Goal: Information Seeking & Learning: Learn about a topic

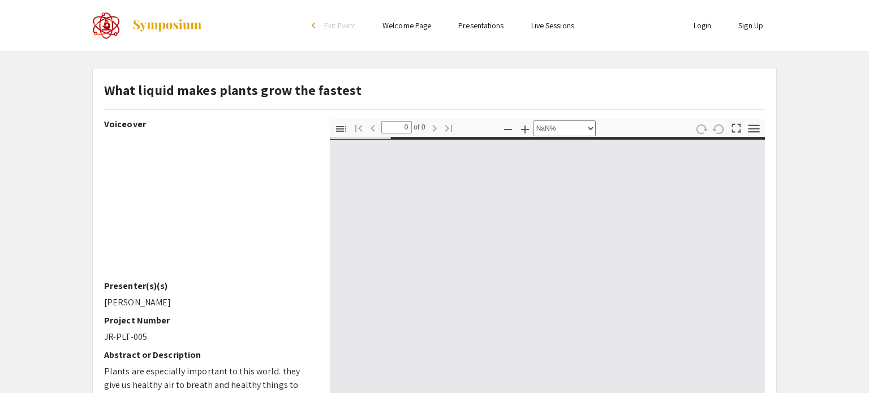
select select "custom"
type input "1"
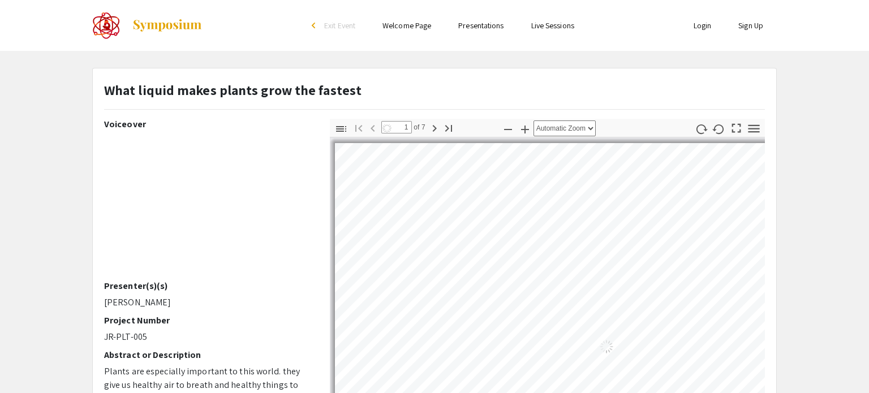
select select "auto"
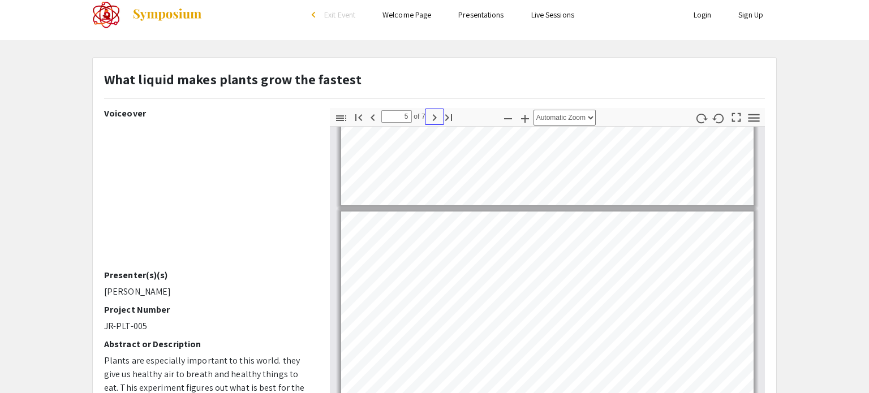
click at [434, 114] on icon "button" at bounding box center [435, 118] width 14 height 14
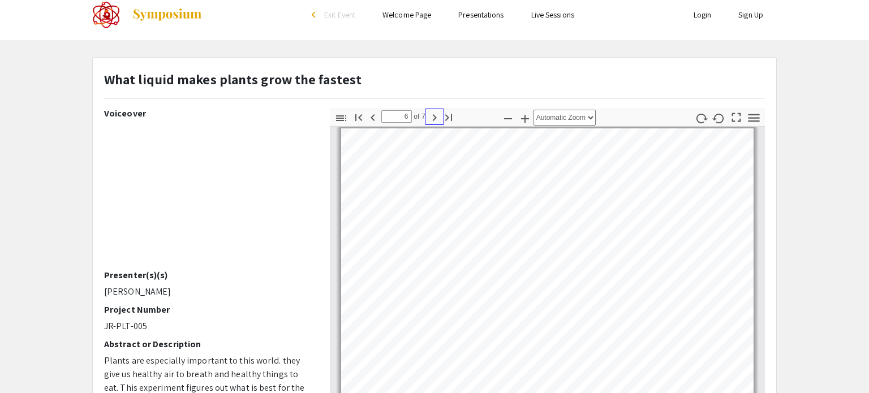
click at [434, 114] on icon "button" at bounding box center [435, 118] width 14 height 14
type input "7"
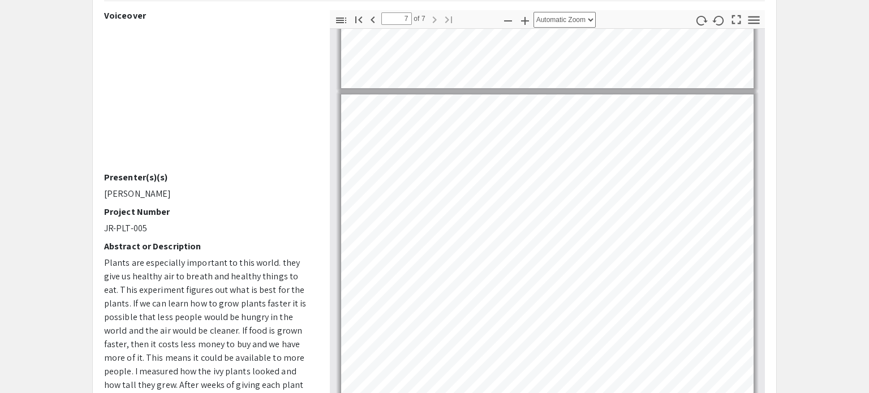
scroll to position [130, 0]
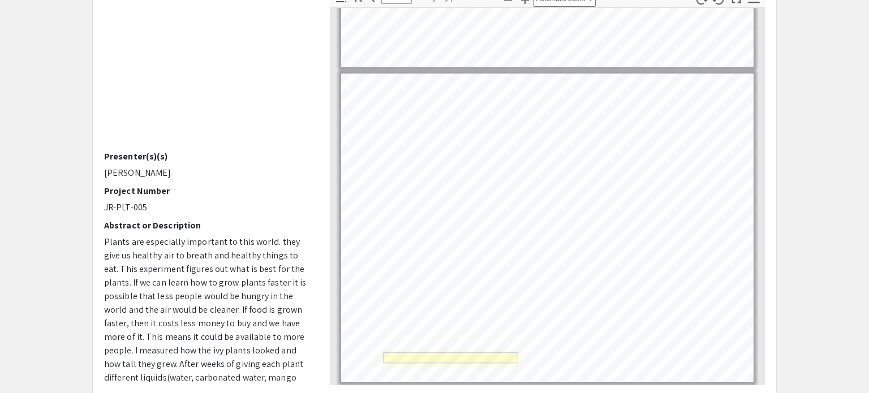
click at [425, 356] on link "Page 7" at bounding box center [450, 357] width 135 height 11
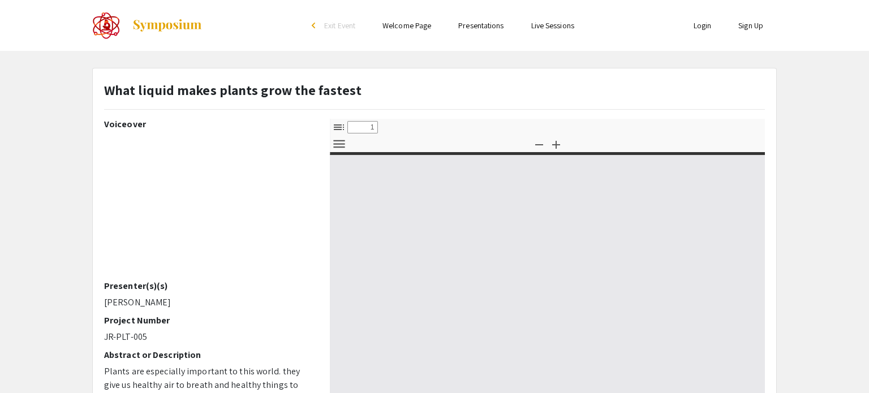
select select "custom"
type input "0"
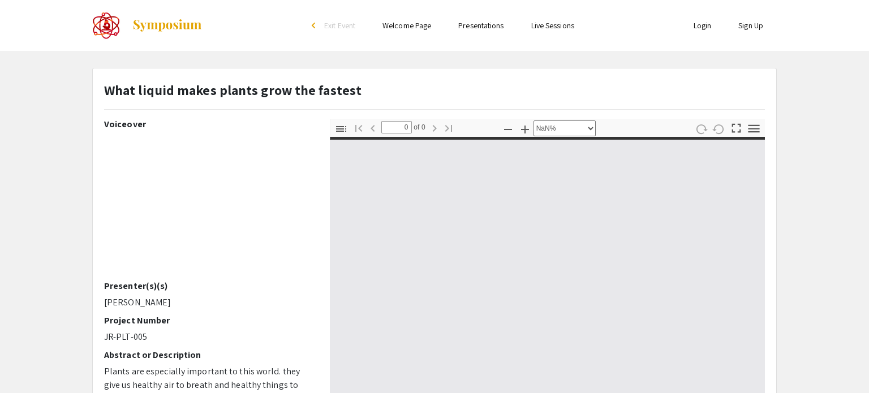
select select "auto"
type input "1"
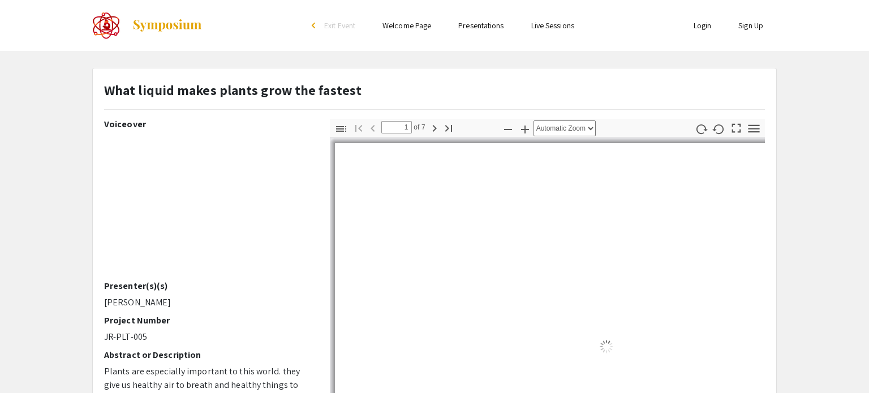
scroll to position [308, 0]
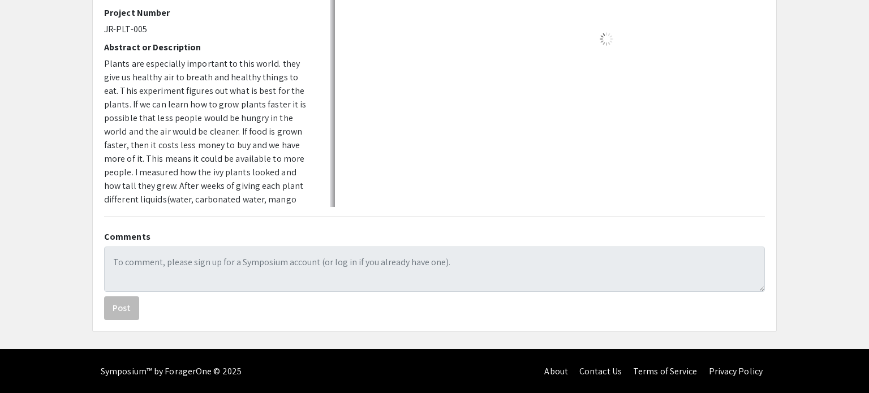
select select "auto"
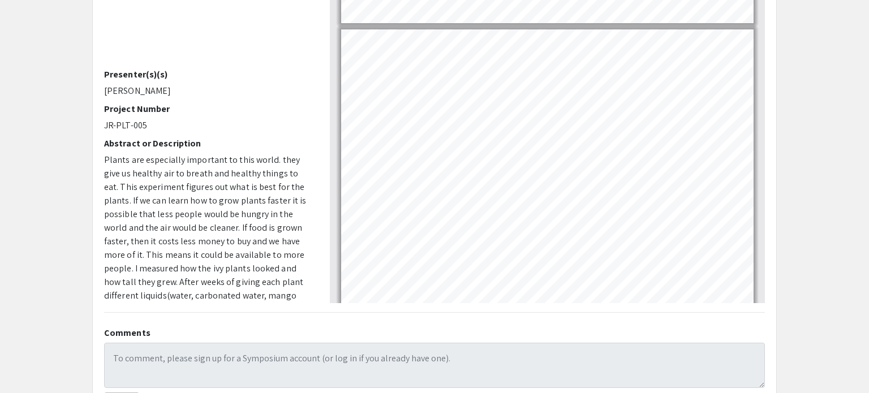
scroll to position [1160, 0]
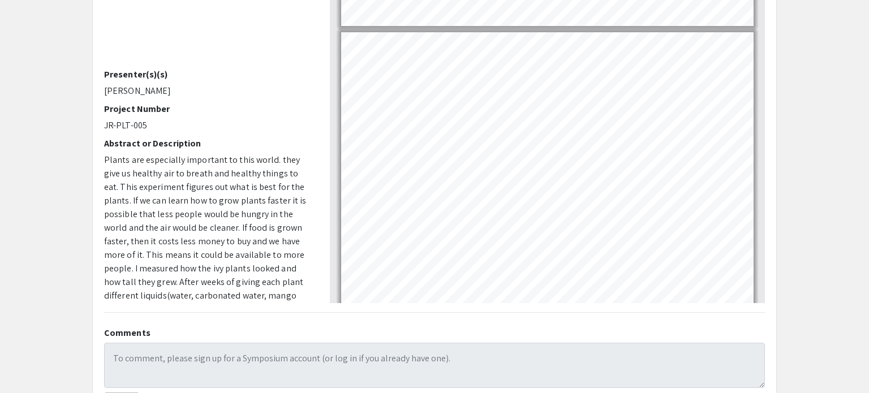
type input "4"
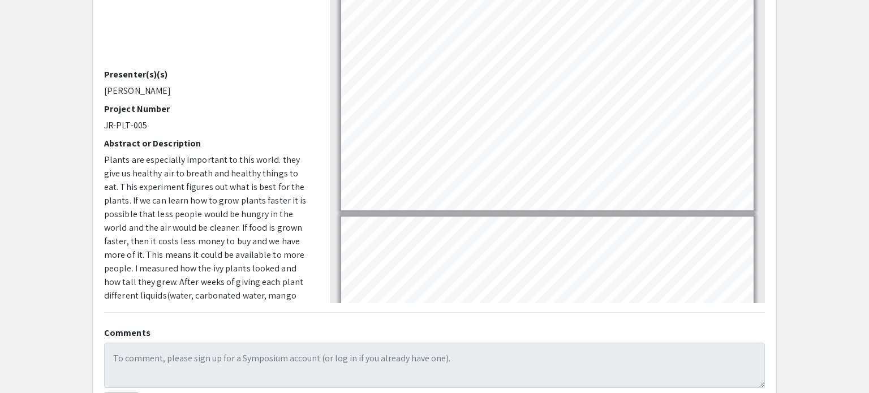
scroll to position [955, 0]
